Goal: Information Seeking & Learning: Learn about a topic

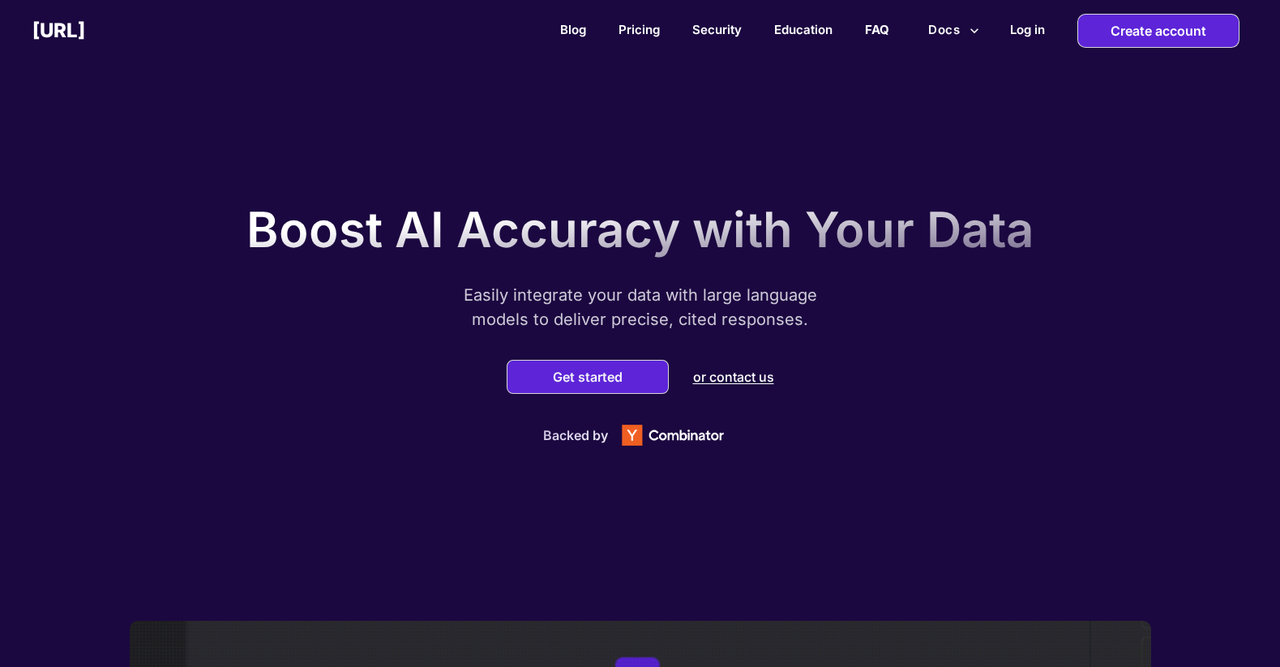
click at [876, 28] on link "FAQ" at bounding box center [877, 29] width 24 height 15
